Goal: Check status

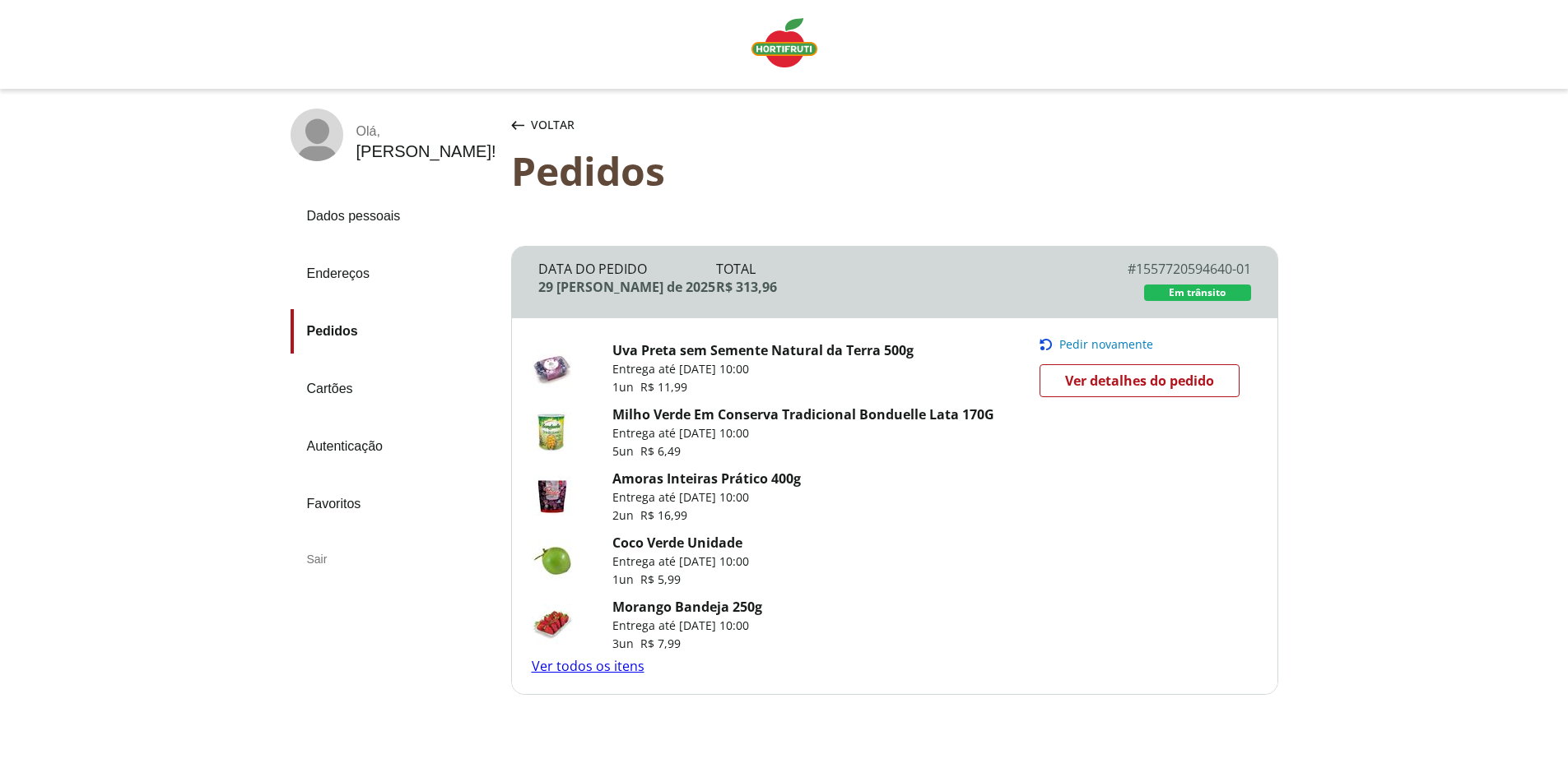
click at [608, 667] on link "Ver todos os itens" at bounding box center [588, 666] width 113 height 18
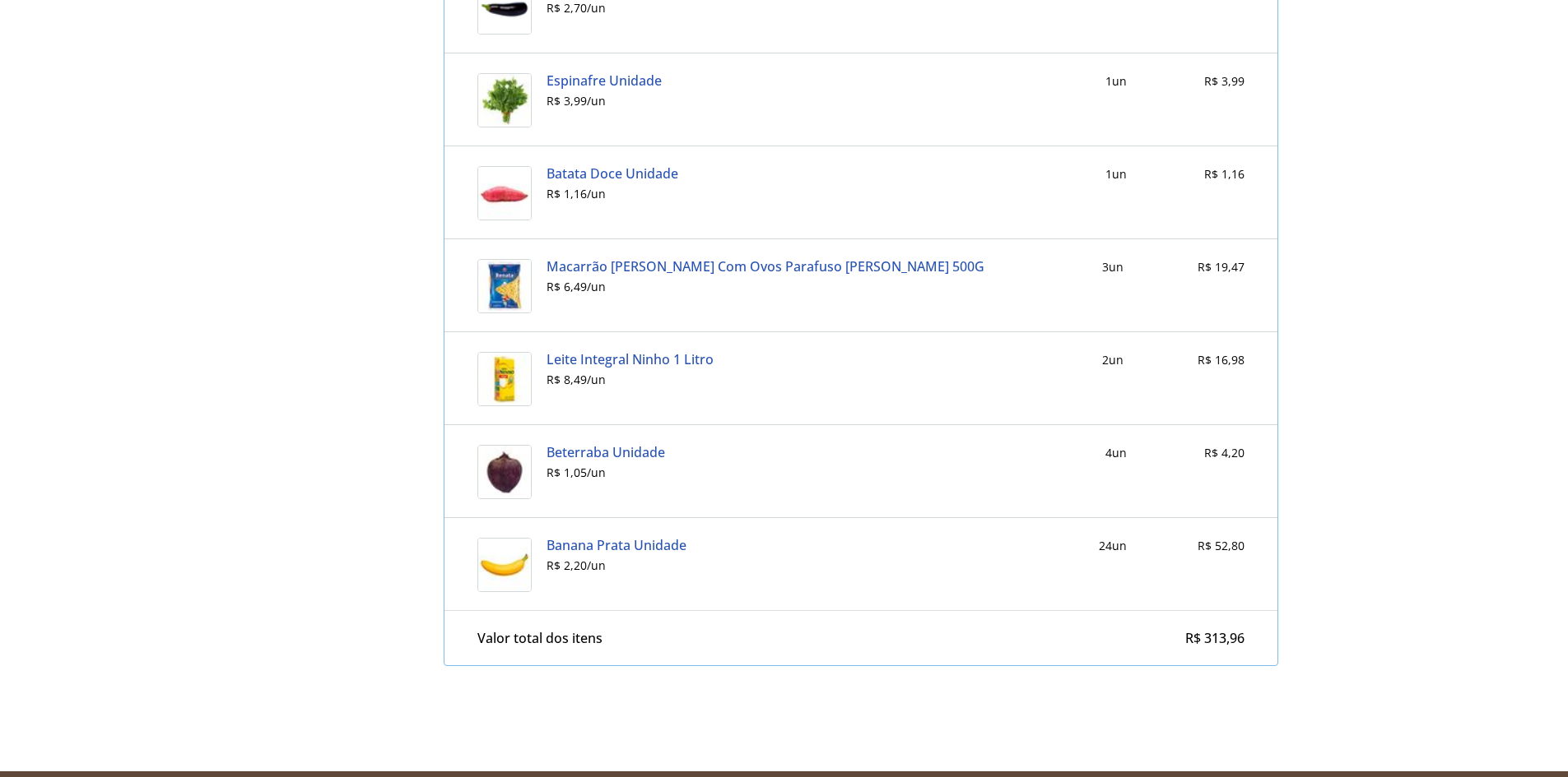
scroll to position [2200, 0]
